Goal: Task Accomplishment & Management: Manage account settings

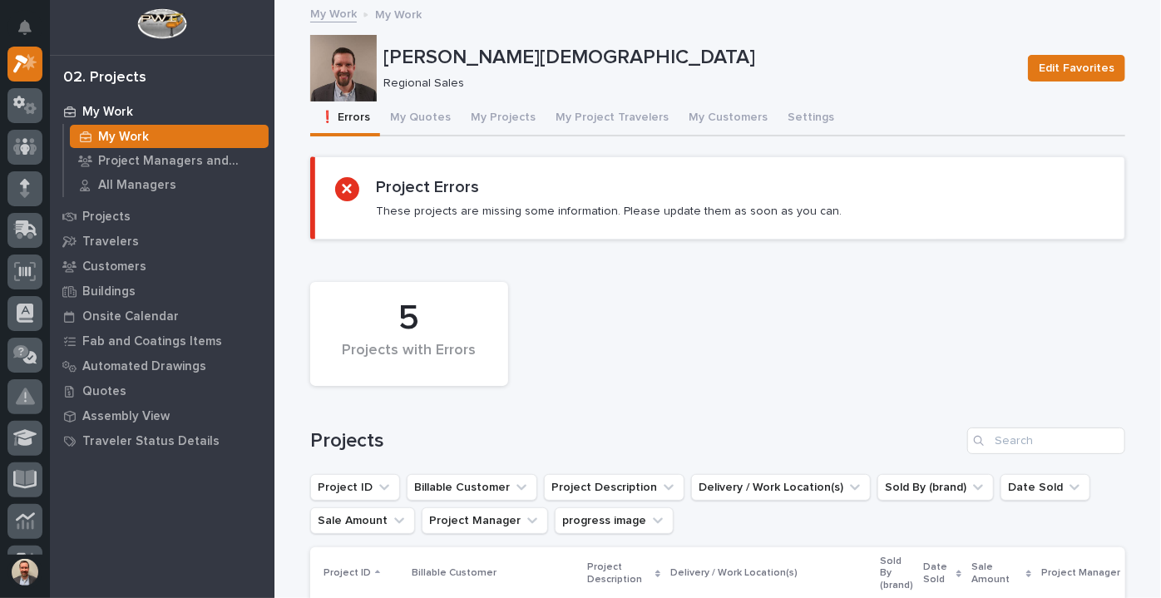
click at [94, 112] on p "My Work" at bounding box center [107, 112] width 51 height 15
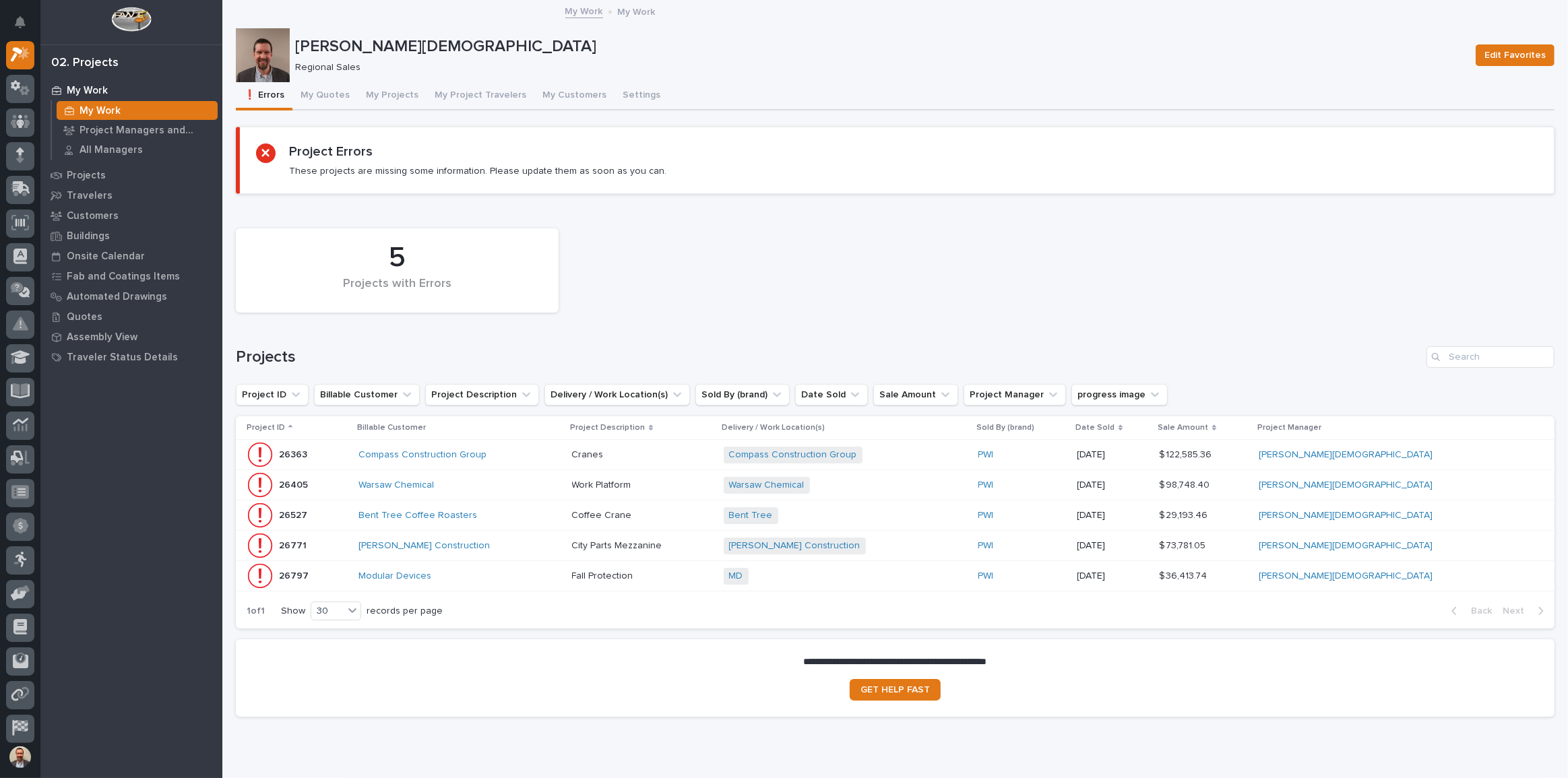
scroll to position [34, 0]
drag, startPoint x: 103, startPoint y: 105, endPoint x: 209, endPoint y: 106, distance: 106.0
click at [103, 105] on p "My Work" at bounding box center [100, 111] width 41 height 12
click at [96, 88] on p "My Work" at bounding box center [87, 91] width 41 height 12
click at [378, 94] on button "My Projects" at bounding box center [391, 96] width 69 height 28
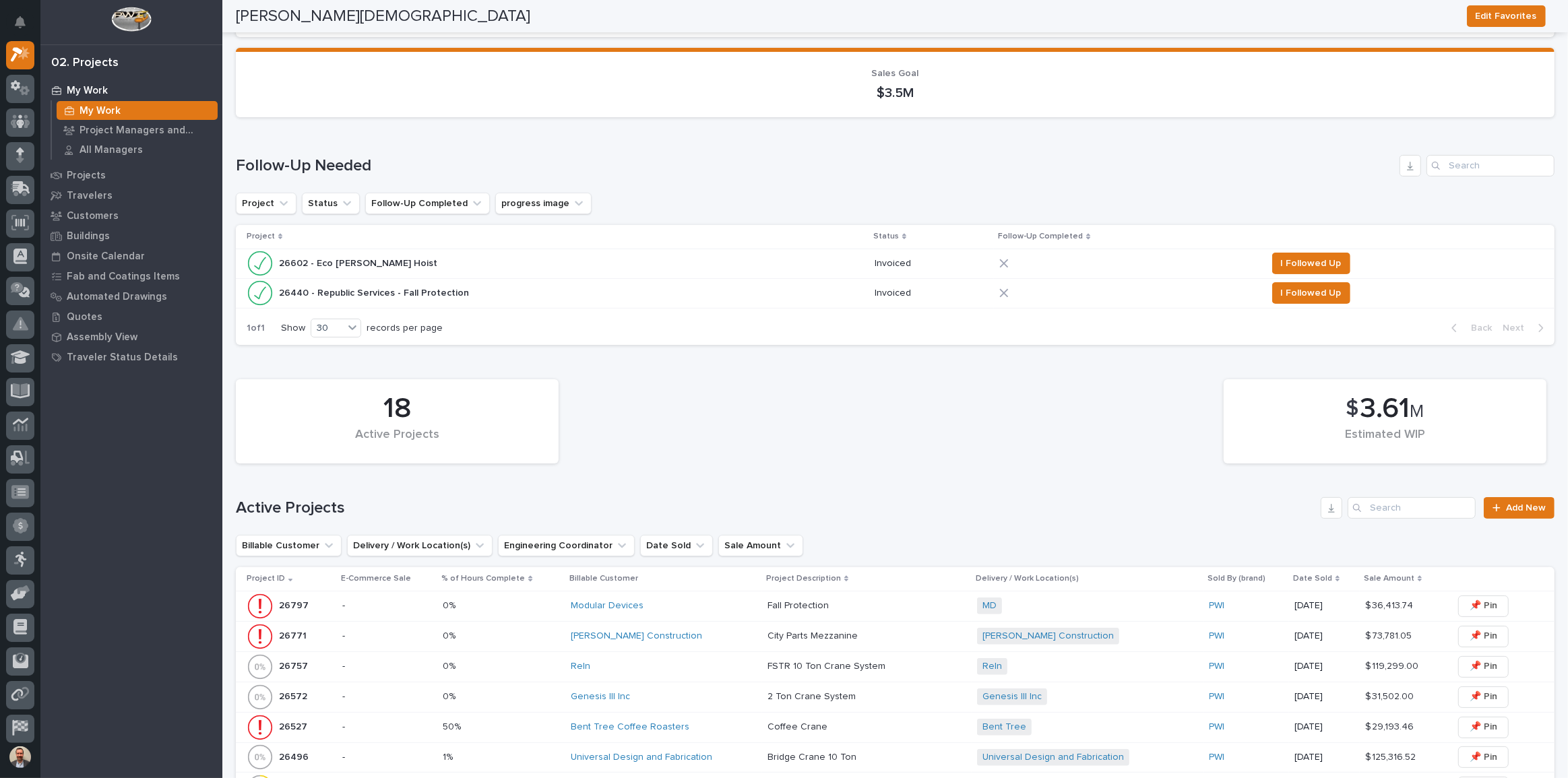
scroll to position [367, 0]
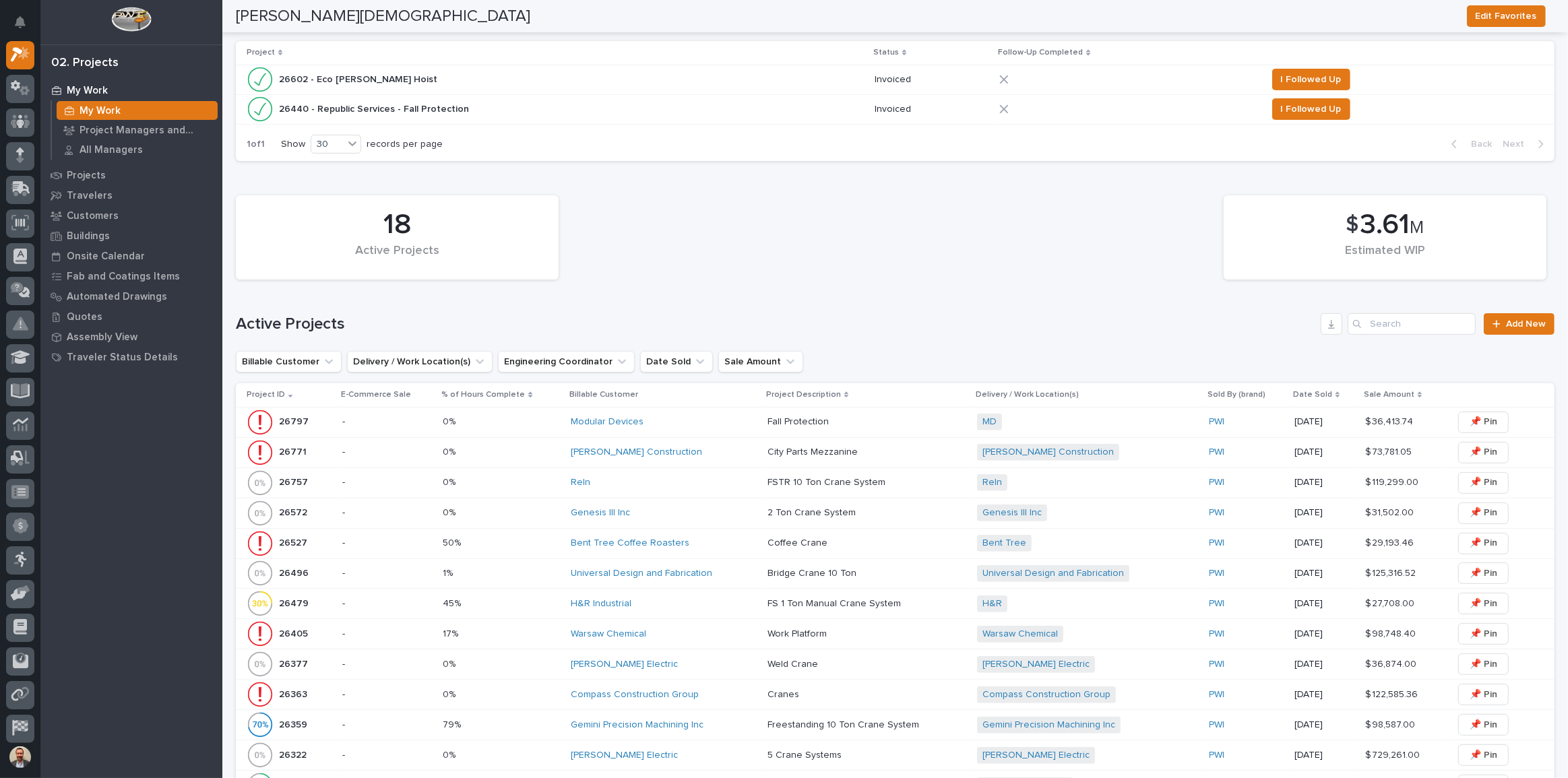
click at [733, 484] on div "Compass Construction Group" at bounding box center [663, 695] width 186 height 11
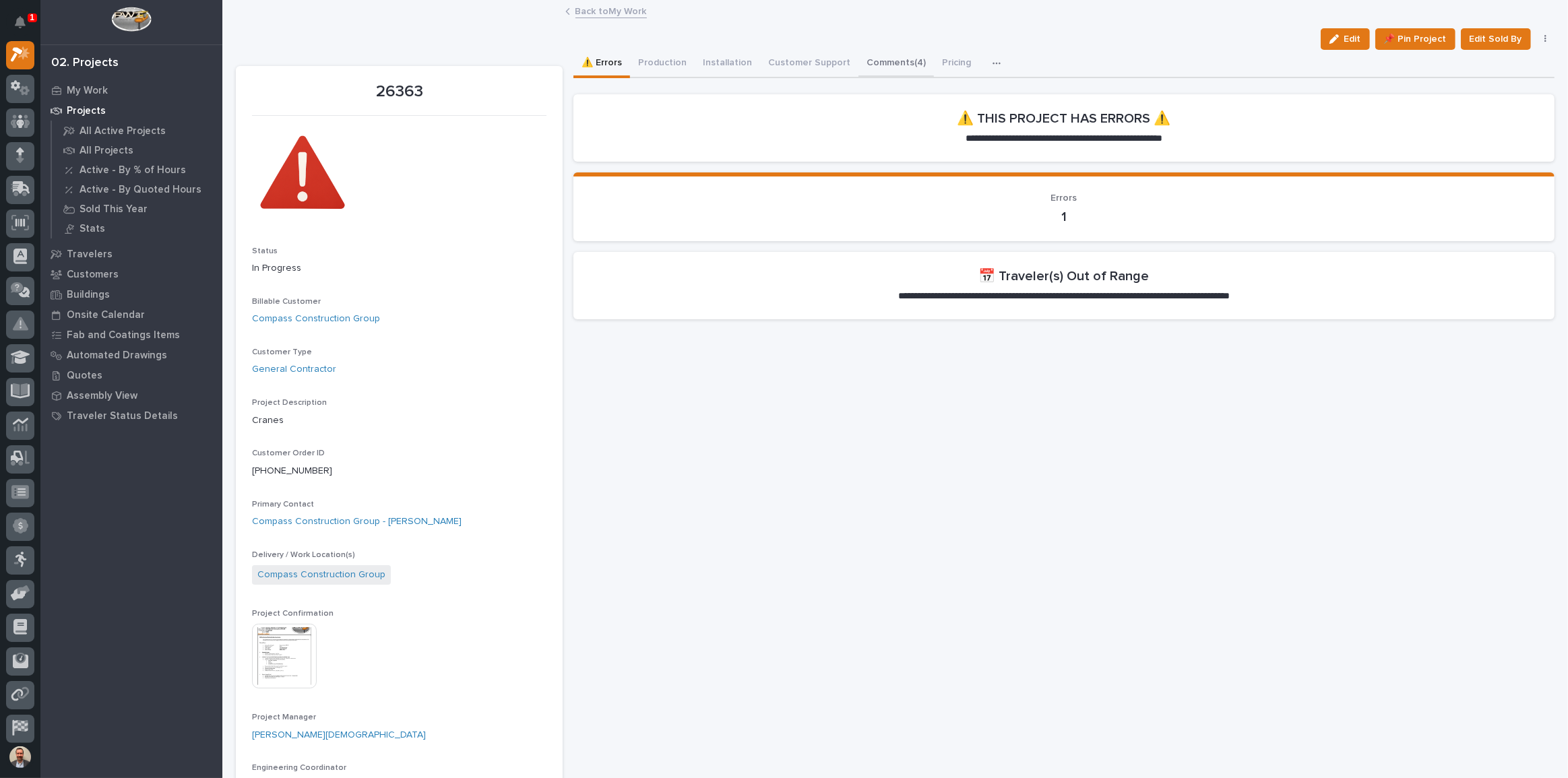
click at [879, 58] on button "Comments (4)" at bounding box center [895, 64] width 75 height 28
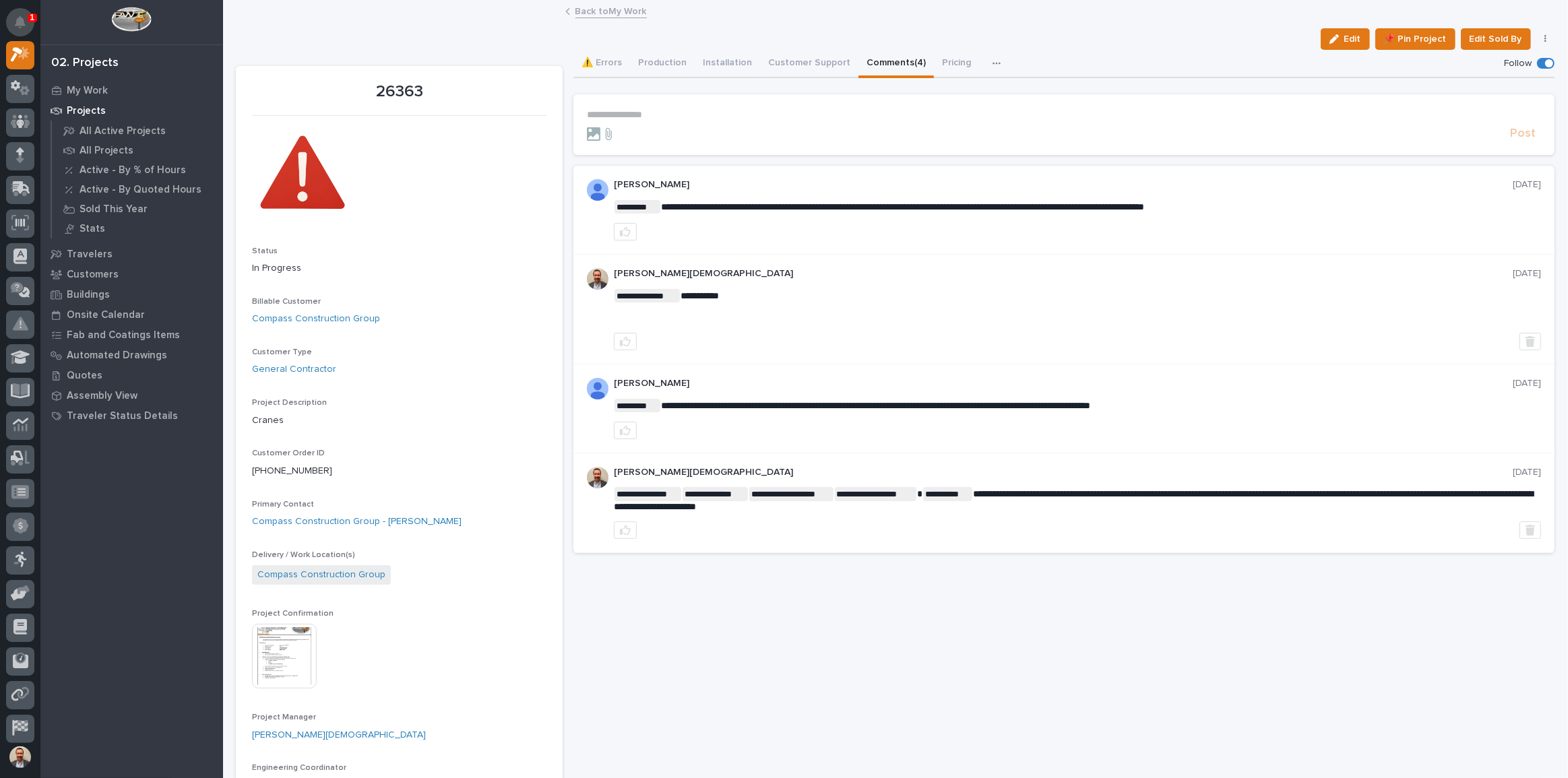
click at [23, 19] on icon "Notifications" at bounding box center [19, 22] width 11 height 12
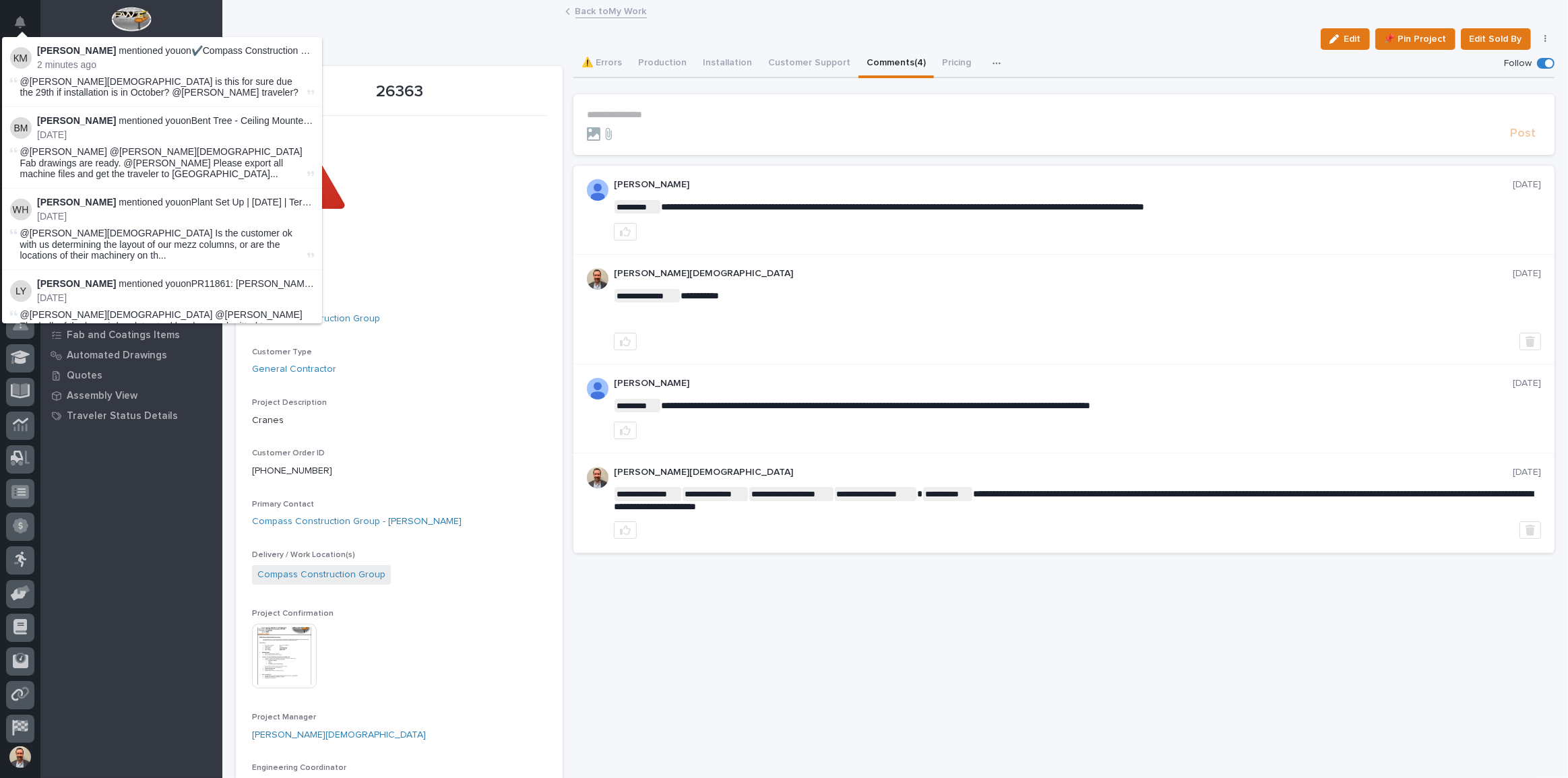
click at [199, 86] on span "@[PERSON_NAME][DEMOGRAPHIC_DATA] is this for sure due the 29th if installation …" at bounding box center [159, 87] width 278 height 22
click at [207, 46] on link "✔️Compass Construction Group - Bridge Crane" at bounding box center [291, 50] width 199 height 11
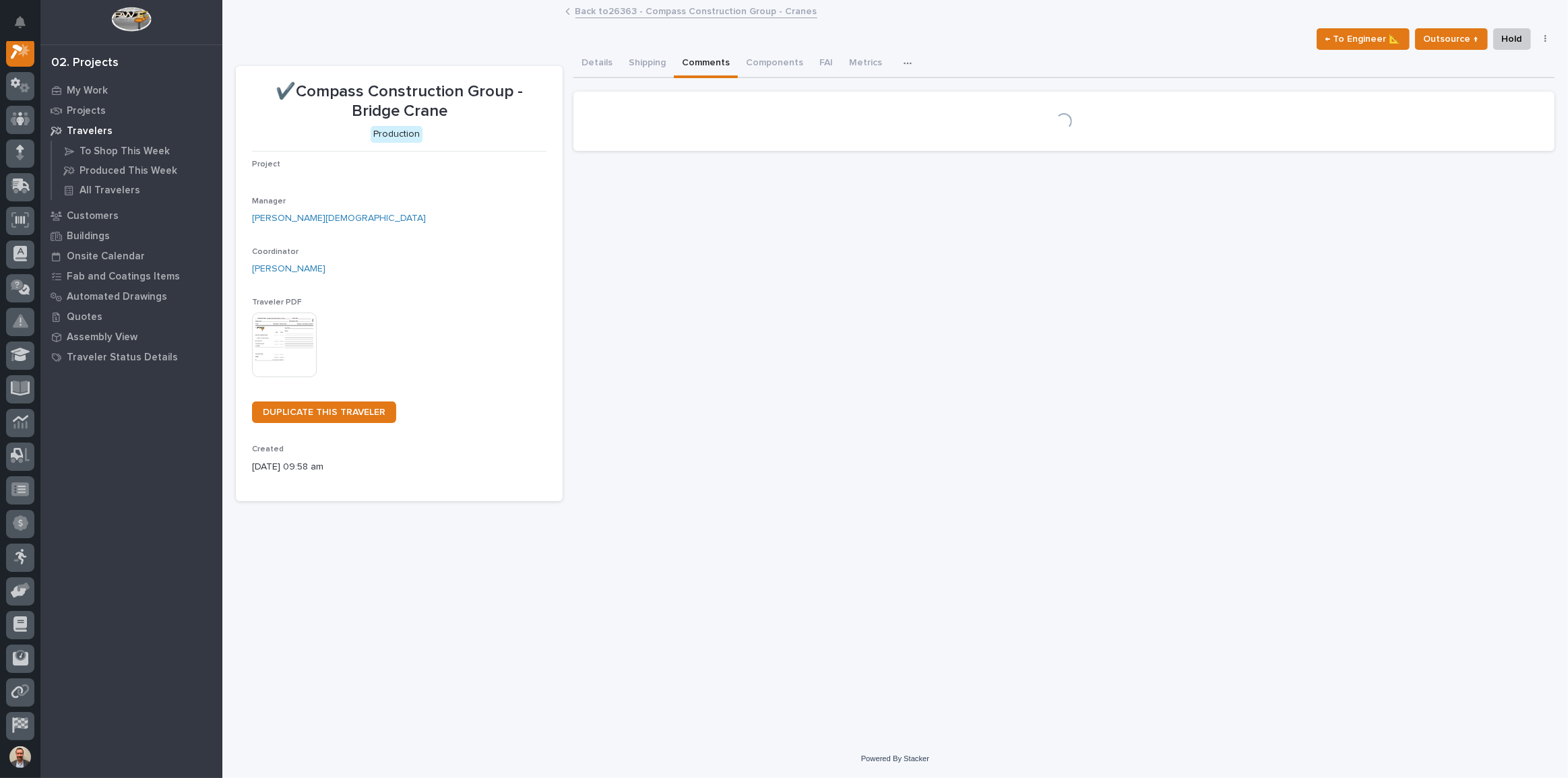
scroll to position [34, 0]
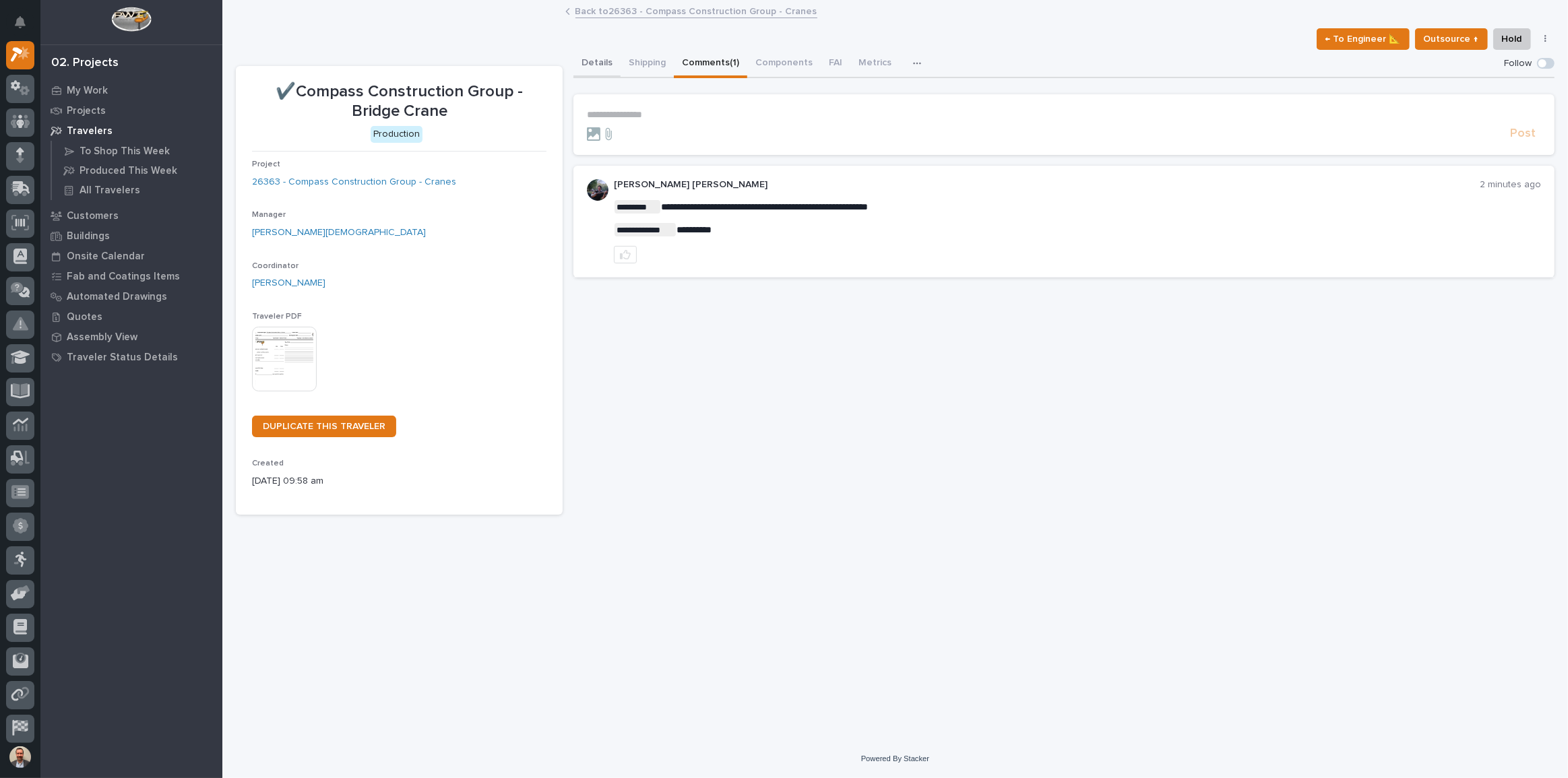
click at [608, 68] on button "Details" at bounding box center [596, 64] width 47 height 28
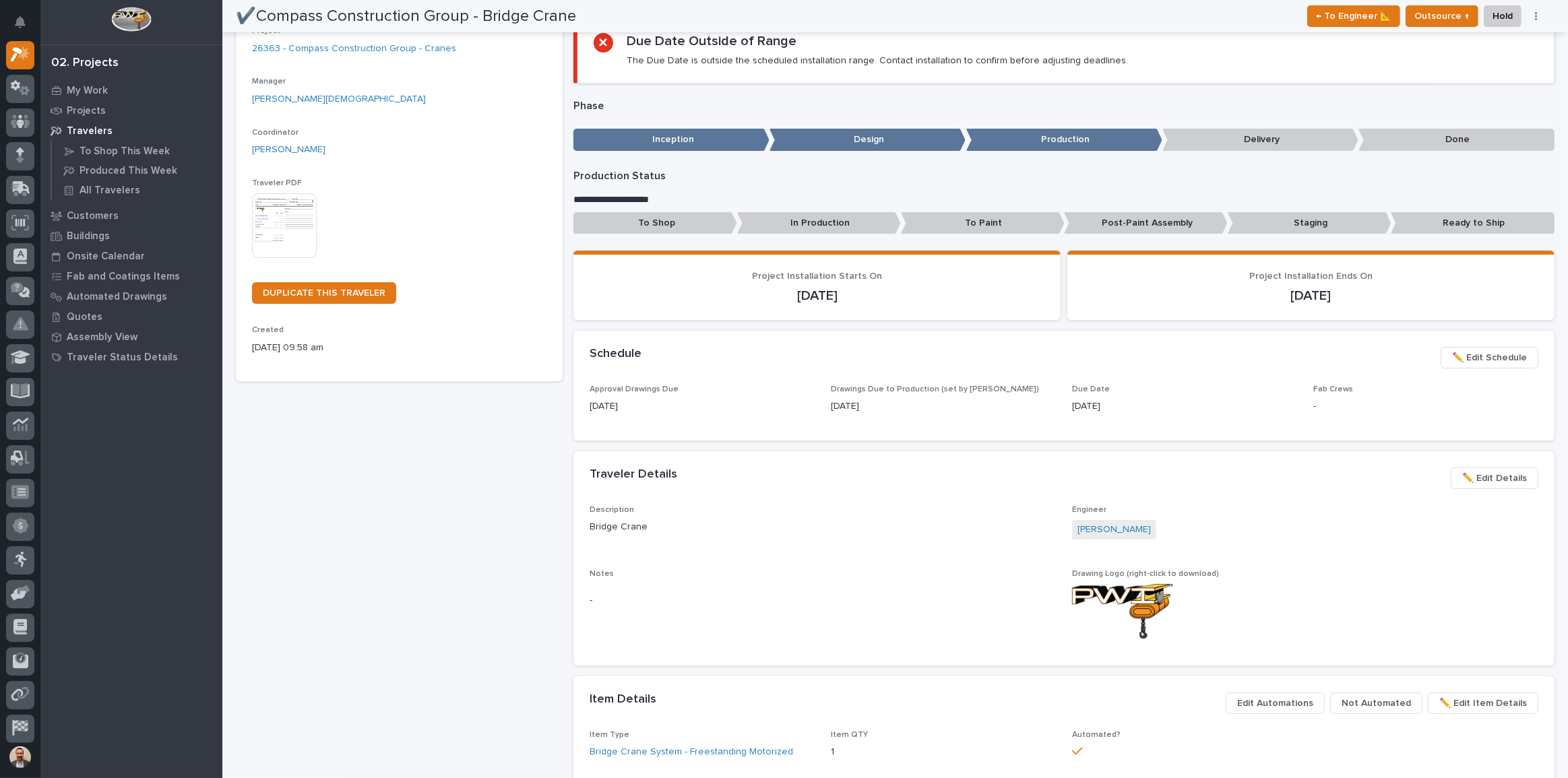
scroll to position [122, 0]
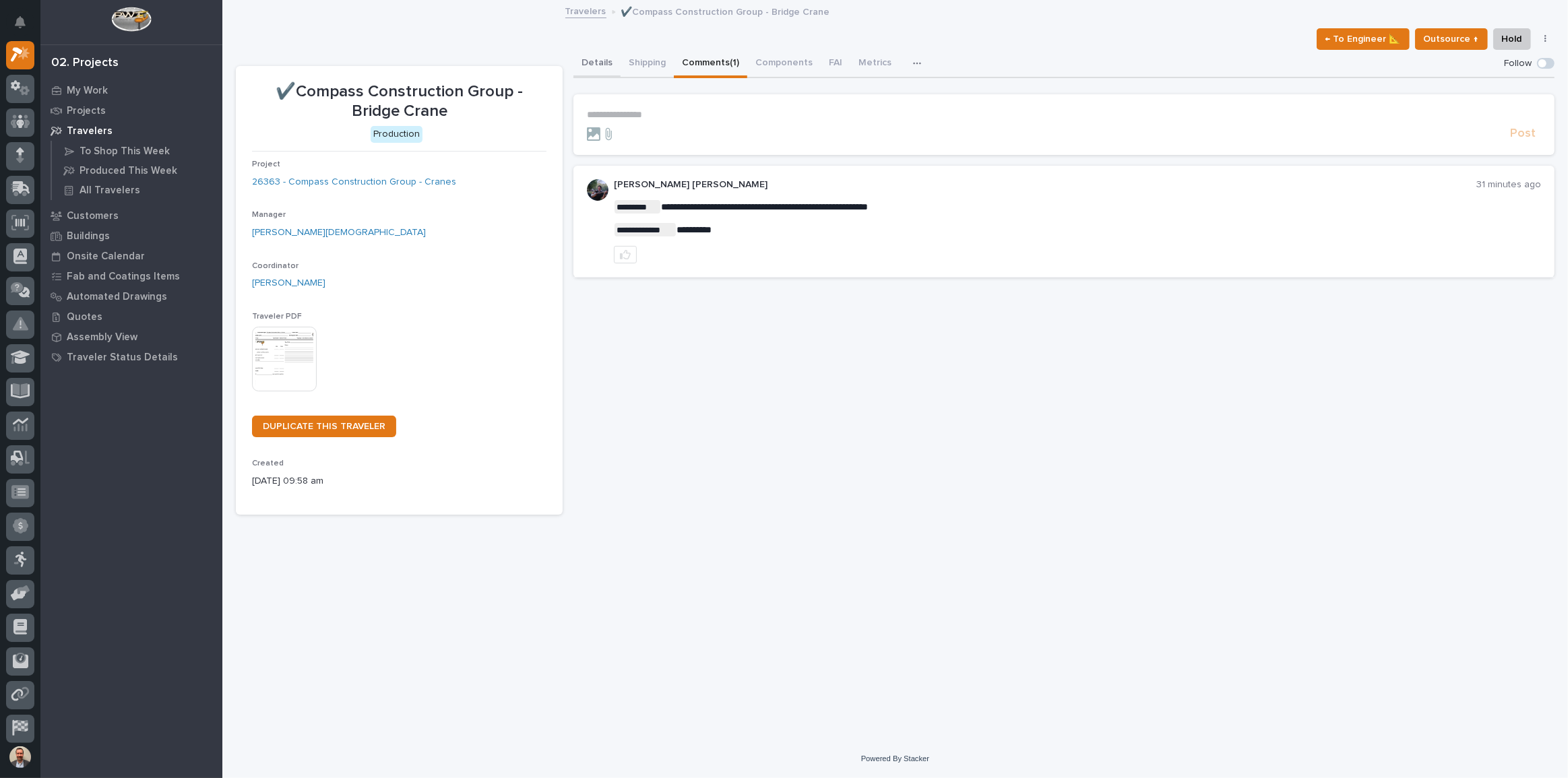
click at [589, 57] on button "Details" at bounding box center [596, 64] width 47 height 28
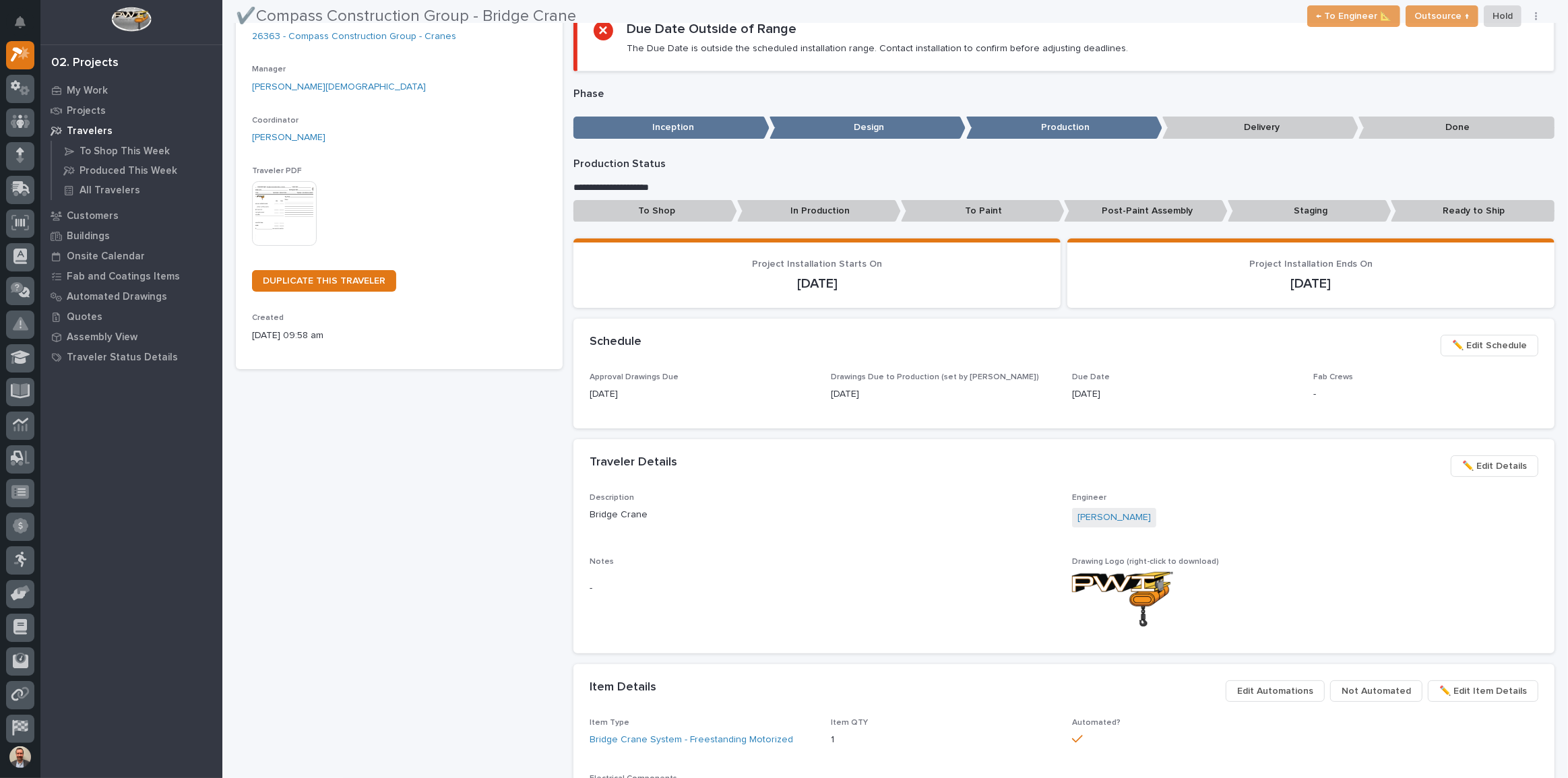
scroll to position [183, 0]
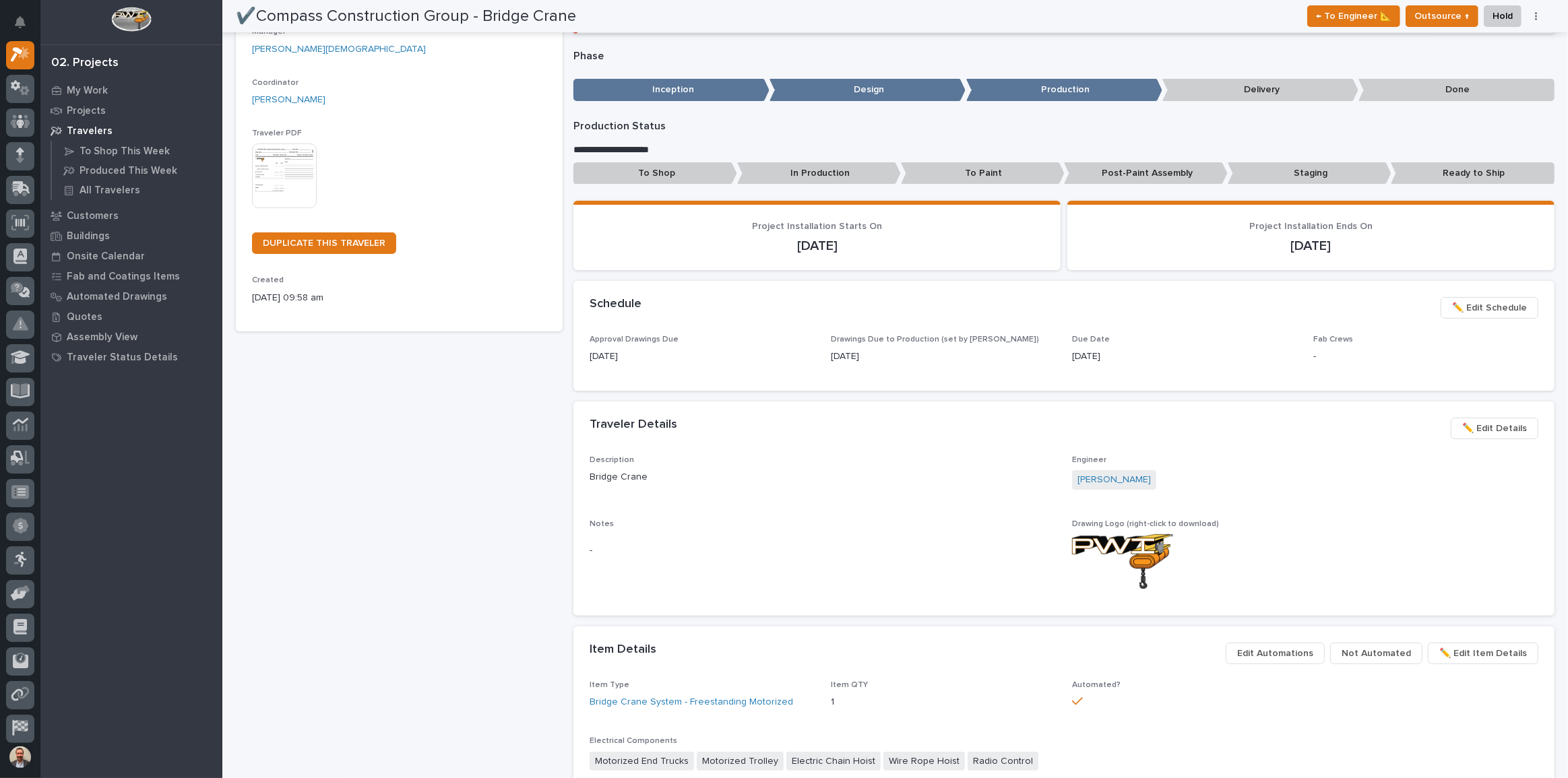
click at [1453, 300] on span "✏️ Edit Schedule" at bounding box center [1489, 308] width 75 height 16
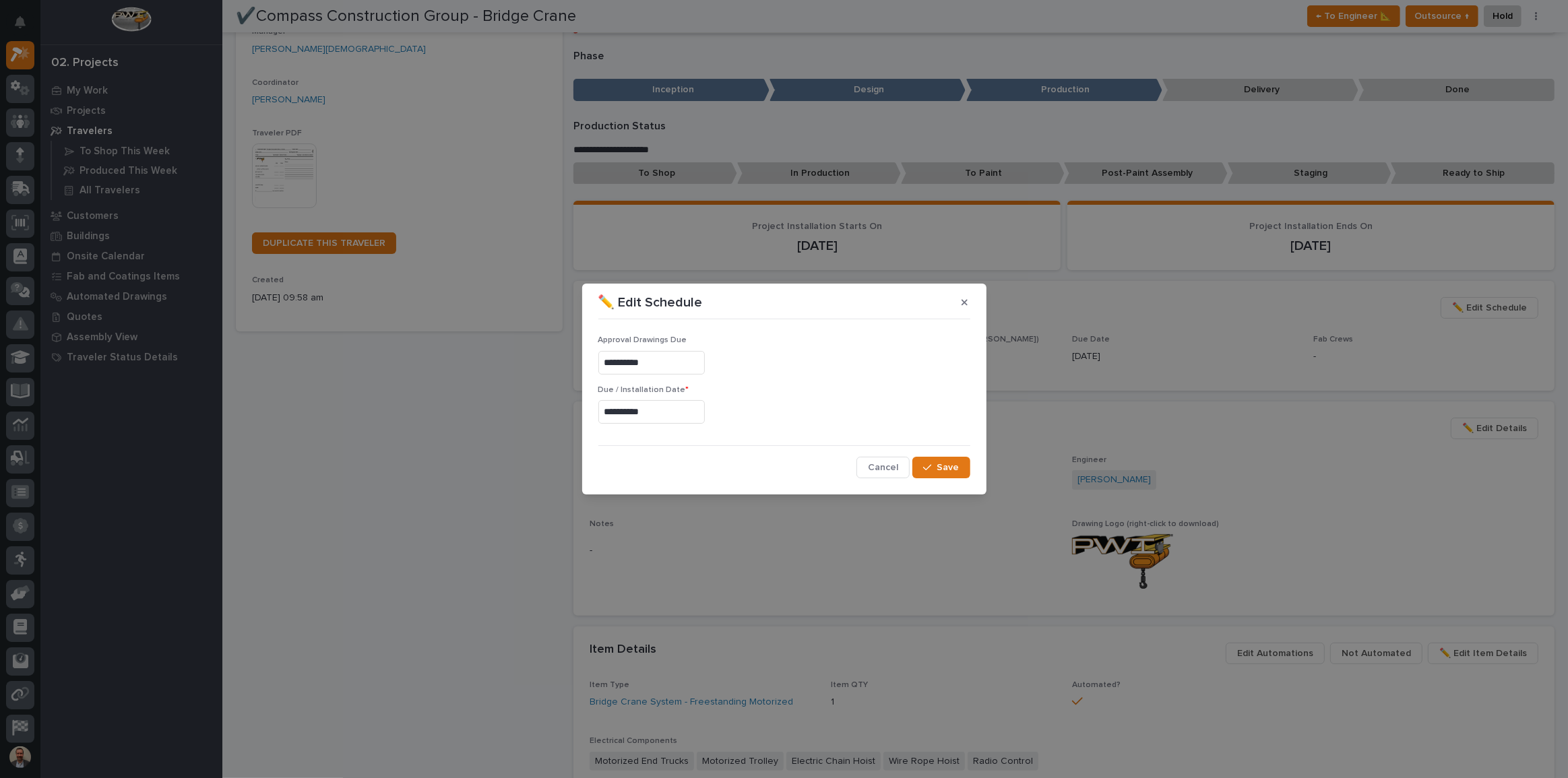
click at [689, 409] on input "**********" at bounding box center [651, 412] width 106 height 24
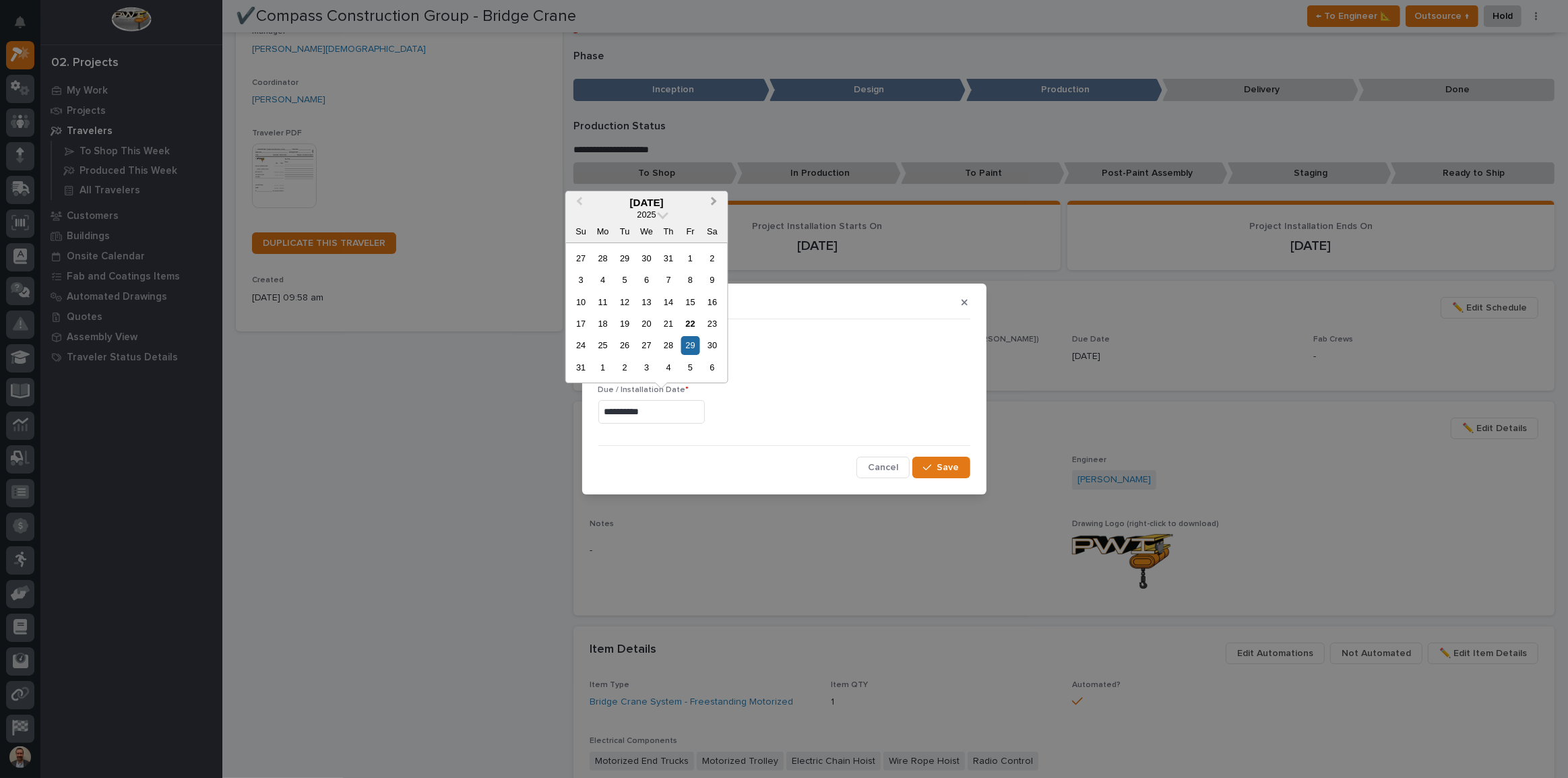
click at [717, 203] on button "Next Month" at bounding box center [716, 203] width 22 height 22
click at [602, 280] on div "6" at bounding box center [602, 280] width 18 height 18
type input "**********"
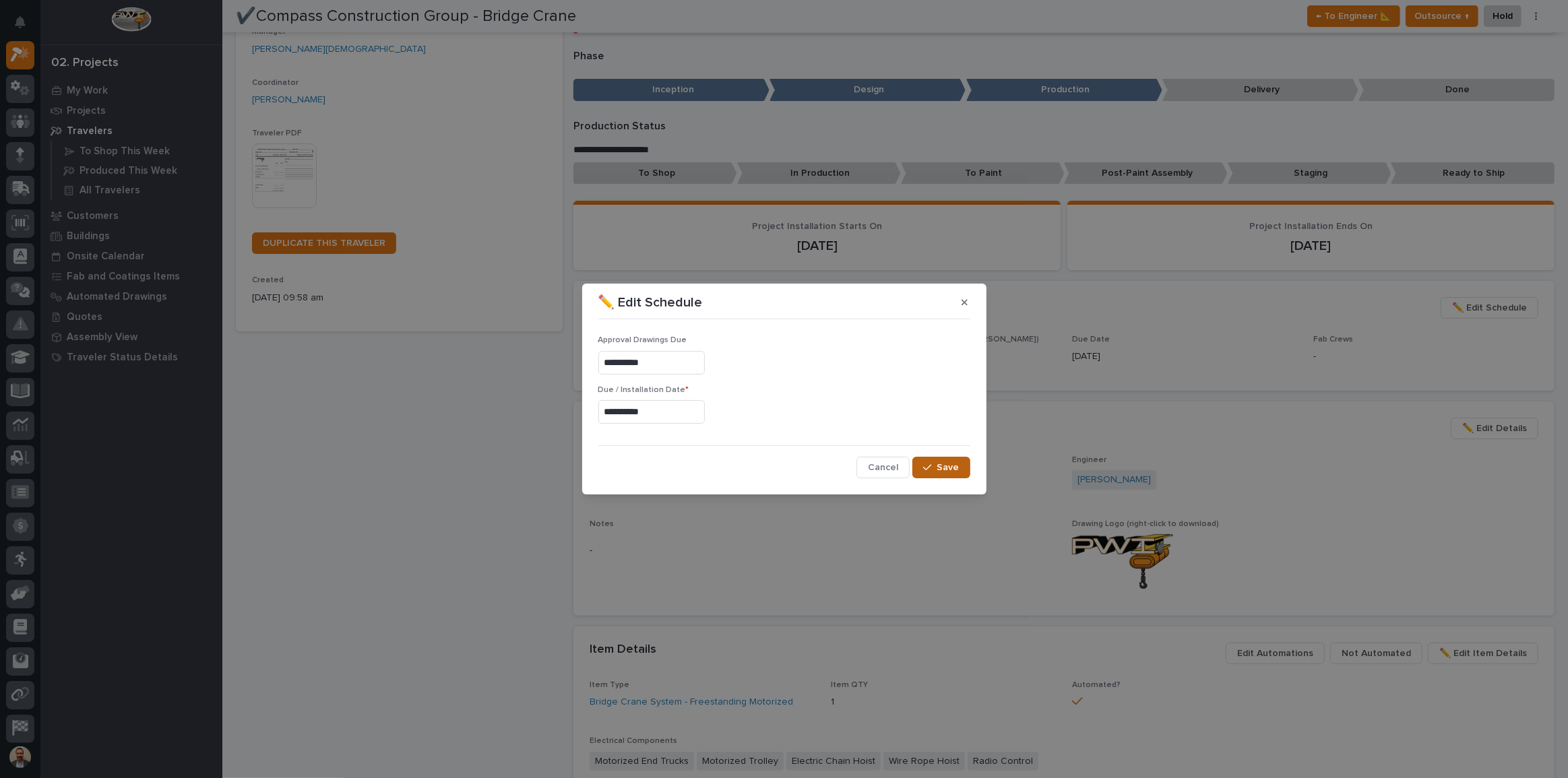
click at [929, 465] on icon "button" at bounding box center [927, 468] width 8 height 10
